Goal: Task Accomplishment & Management: Use online tool/utility

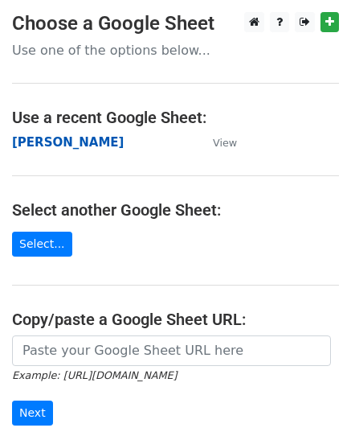
click at [50, 140] on strong "[PERSON_NAME]" at bounding box center [68, 142] width 112 height 14
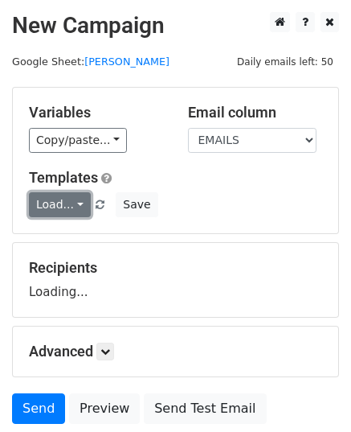
click at [63, 205] on link "Load..." at bounding box center [60, 204] width 62 height 25
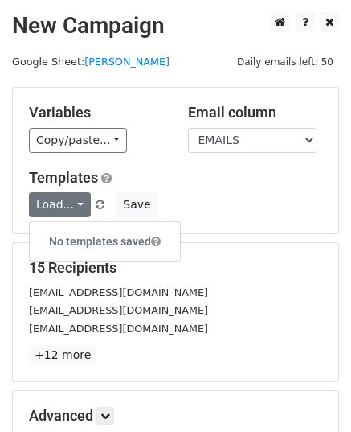
click at [105, 237] on h6 "No templates saved" at bounding box center [105, 241] width 150 height 27
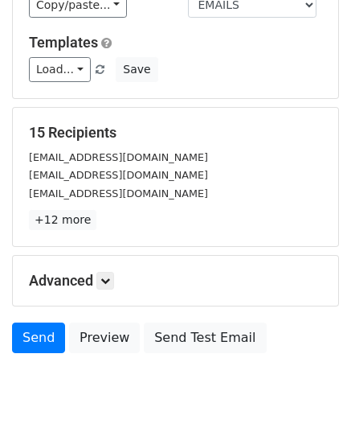
scroll to position [190, 0]
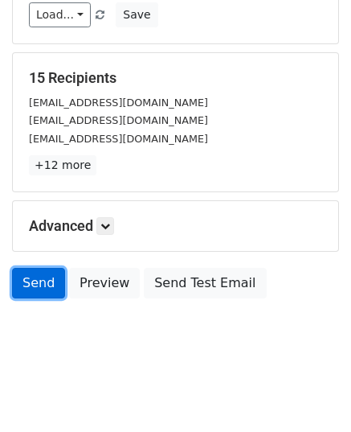
click at [34, 290] on link "Send" at bounding box center [38, 283] width 53 height 31
